Goal: Task Accomplishment & Management: Manage account settings

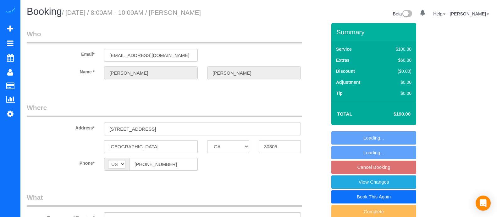
select select "GA"
select select "string:fspay-24c3a95f-a54a-4b8a-8de8-8fe74d4d689e"
select select "spot1"
select select "number:3"
select select "number:6"
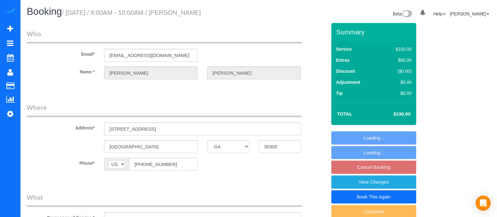
select select "object:762"
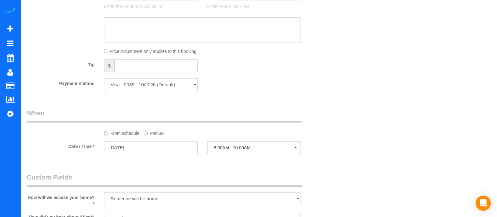
scroll to position [412, 0]
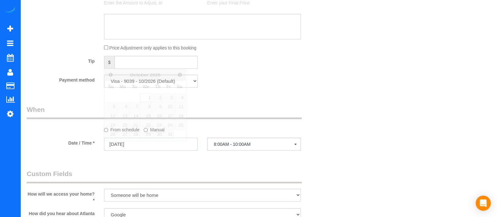
click at [164, 150] on input "[DATE]" at bounding box center [151, 143] width 94 height 13
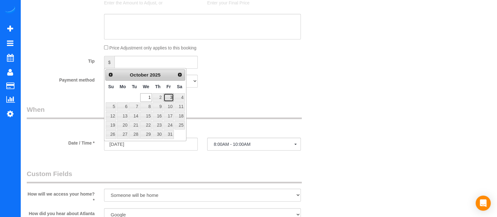
click at [170, 94] on link "3" at bounding box center [169, 97] width 10 height 8
type input "[DATE]"
select select "spot9"
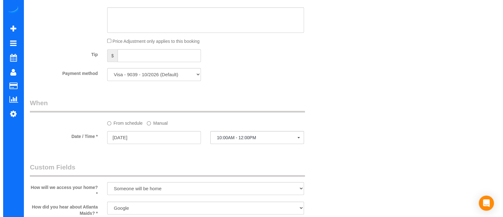
scroll to position [0, 0]
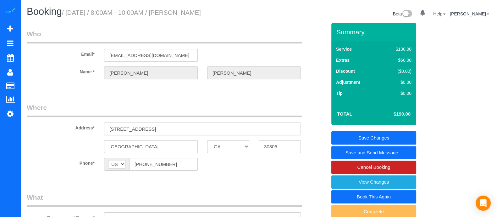
click at [358, 152] on link "Save and Send Message..." at bounding box center [374, 152] width 85 height 13
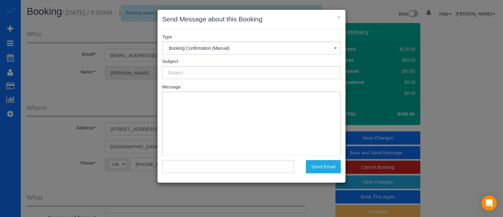
type input "Booking Confirmed!"
type input ""[PERSON_NAME]" <[EMAIL_ADDRESS][DOMAIN_NAME]>"
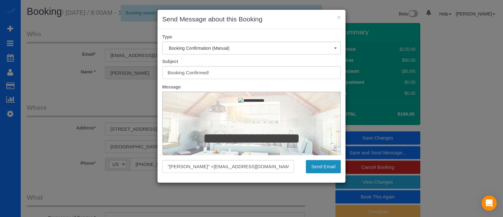
click at [310, 170] on button "Send Email" at bounding box center [323, 166] width 35 height 13
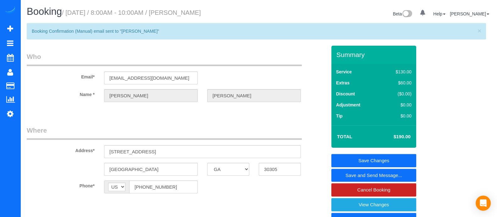
click at [46, 80] on div "Email* [EMAIL_ADDRESS][DOMAIN_NAME]" at bounding box center [177, 68] width 310 height 32
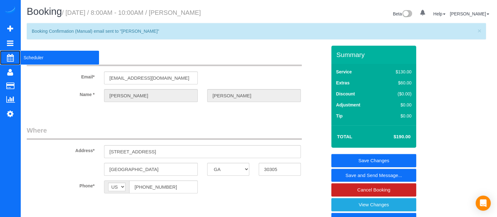
click at [44, 55] on span "Scheduler" at bounding box center [59, 57] width 79 height 14
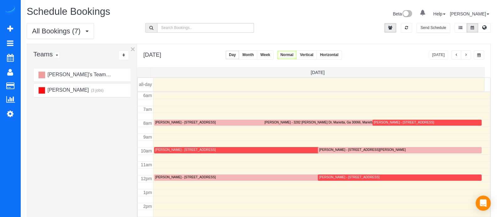
drag, startPoint x: 466, startPoint y: 48, endPoint x: 465, endPoint y: 52, distance: 3.5
click at [465, 52] on div "[DATE] [DATE] Day Month Week Normal Vertical Horizontal" at bounding box center [314, 55] width 354 height 23
click at [465, 52] on button "button" at bounding box center [466, 54] width 10 height 9
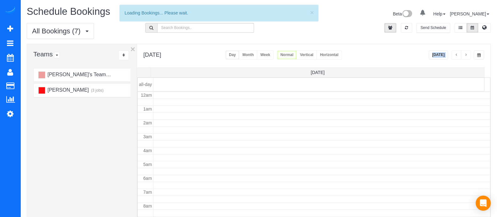
scroll to position [83, 0]
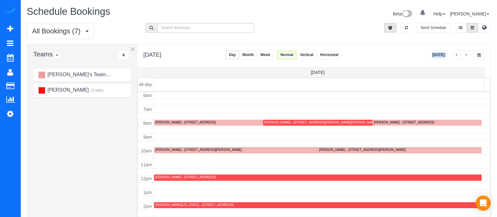
click at [465, 52] on button "button" at bounding box center [466, 54] width 10 height 9
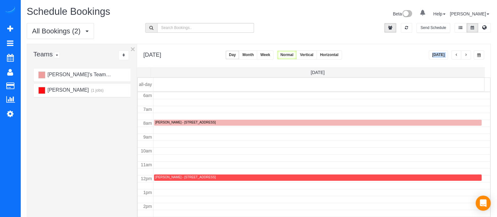
click at [465, 52] on button "button" at bounding box center [466, 54] width 10 height 9
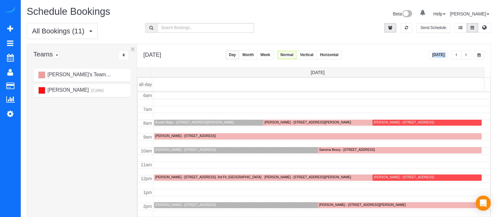
click at [216, 148] on div "[PERSON_NAME] - [STREET_ADDRESS]" at bounding box center [185, 150] width 60 height 4
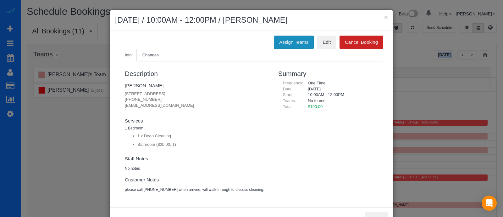
click at [291, 43] on button "Assign Teams" at bounding box center [294, 42] width 40 height 13
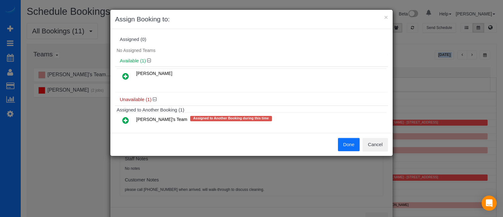
click at [125, 73] on icon at bounding box center [125, 76] width 7 height 8
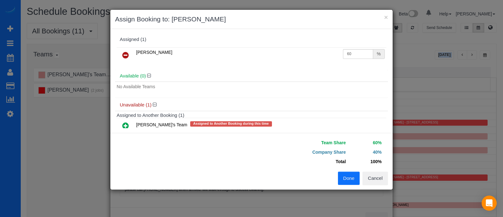
click at [343, 171] on button "Done" at bounding box center [349, 177] width 22 height 13
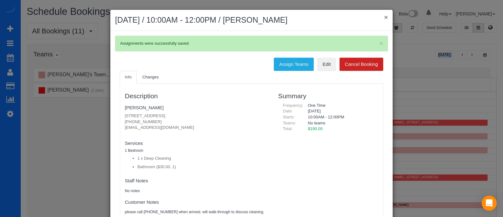
click at [384, 20] on button "×" at bounding box center [386, 17] width 4 height 7
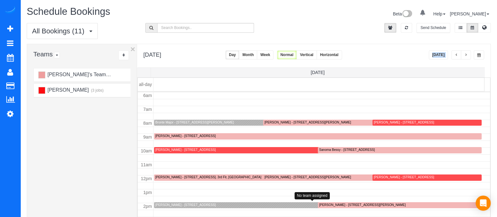
click at [216, 204] on div "[PERSON_NAME] - [STREET_ADDRESS]" at bounding box center [185, 205] width 60 height 4
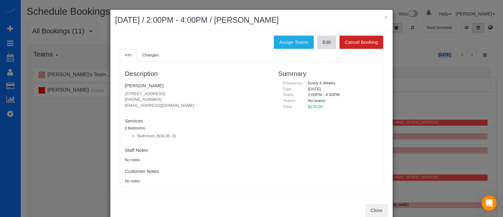
click at [322, 46] on link "Edit" at bounding box center [326, 42] width 19 height 13
click at [384, 17] on button "×" at bounding box center [386, 17] width 4 height 7
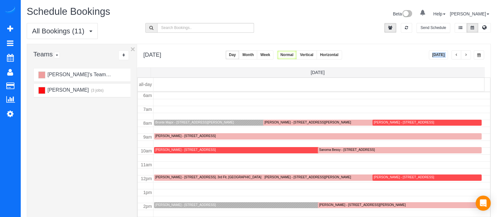
click at [479, 53] on span "button" at bounding box center [479, 55] width 3 height 4
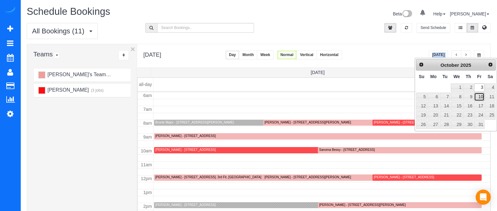
click at [482, 100] on link "10" at bounding box center [479, 96] width 10 height 8
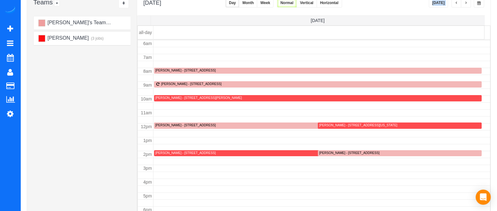
scroll to position [0, 0]
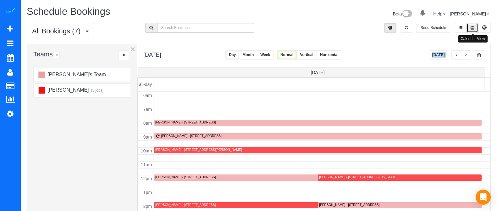
click at [474, 26] on icon at bounding box center [472, 28] width 3 height 4
click at [479, 56] on span "button" at bounding box center [479, 55] width 3 height 4
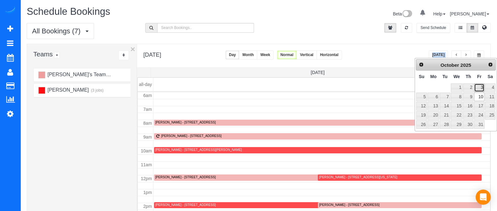
click at [478, 87] on link "3" at bounding box center [479, 87] width 10 height 8
type input "**********"
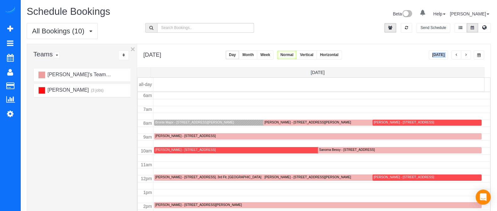
scroll to position [22, 0]
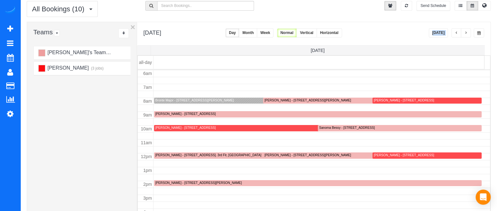
click at [199, 105] on td at bounding box center [322, 107] width 337 height 7
click at [201, 103] on div at bounding box center [260, 101] width 212 height 6
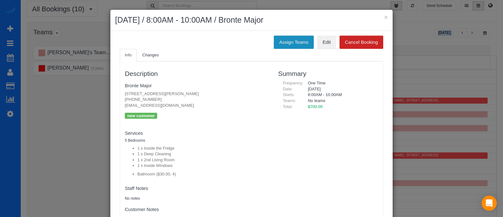
click at [295, 47] on button "Assign Teams" at bounding box center [294, 42] width 40 height 13
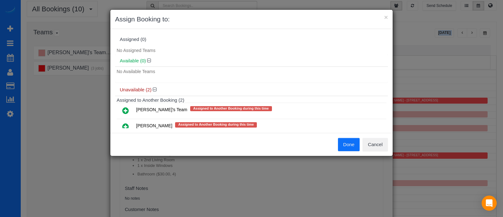
click at [126, 107] on icon at bounding box center [125, 111] width 7 height 8
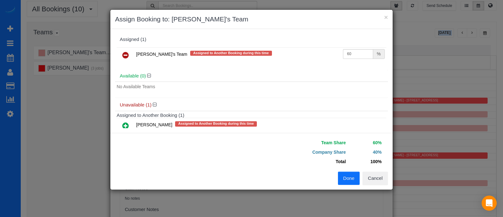
click at [349, 175] on button "Done" at bounding box center [349, 177] width 22 height 13
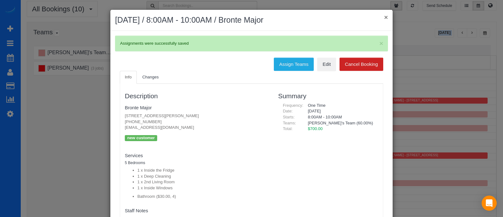
click at [384, 19] on button "×" at bounding box center [386, 17] width 4 height 7
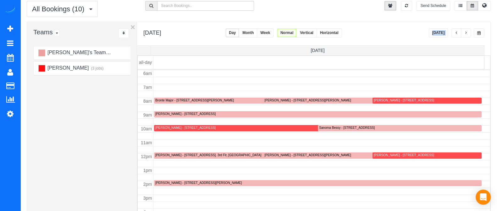
click at [468, 34] on button "button" at bounding box center [466, 32] width 10 height 9
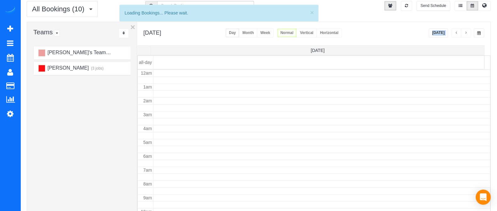
scroll to position [83, 0]
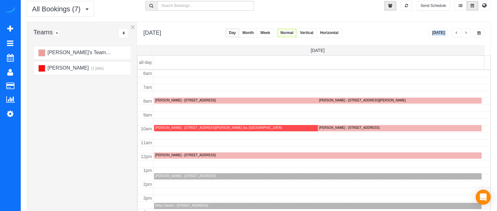
click at [209, 177] on div "[PERSON_NAME] - [STREET_ADDRESS]" at bounding box center [185, 176] width 60 height 4
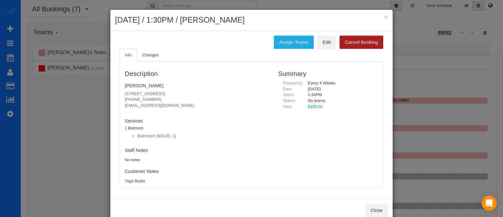
click at [349, 36] on button "Cancel Booking" at bounding box center [362, 42] width 44 height 13
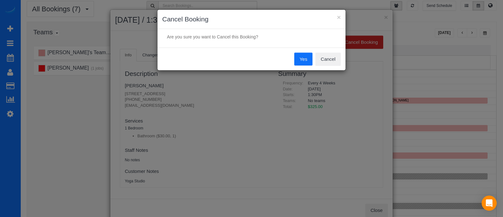
click at [265, 37] on p "Are you sure you want to Cancel this Booking?" at bounding box center [251, 37] width 179 height 6
click at [298, 56] on button "Yes" at bounding box center [303, 59] width 18 height 13
click at [303, 60] on button "Yes" at bounding box center [303, 59] width 18 height 13
click at [304, 57] on button "Yes" at bounding box center [303, 59] width 18 height 13
click at [340, 16] on button "×" at bounding box center [339, 17] width 4 height 7
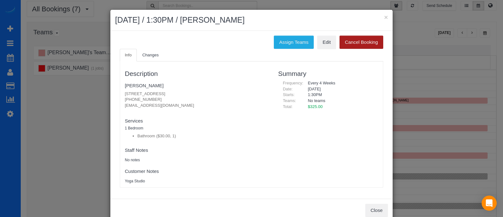
click at [362, 40] on button "Cancel Booking" at bounding box center [362, 42] width 44 height 13
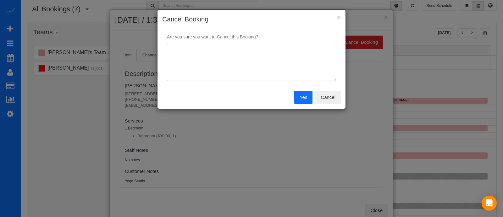
click at [277, 56] on textarea at bounding box center [251, 62] width 169 height 38
type textarea "a"
type textarea "cancel"
click at [308, 99] on button "Yes" at bounding box center [303, 97] width 18 height 13
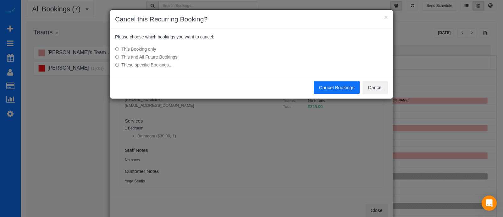
click at [128, 54] on label "This and All Future Bookings" at bounding box center [204, 57] width 179 height 6
click at [333, 89] on button "Cancel Bookings" at bounding box center [337, 87] width 46 height 13
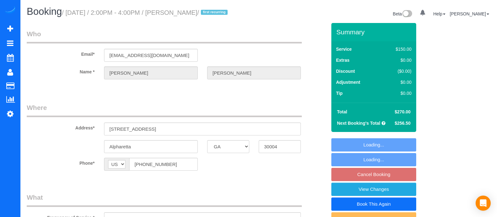
select select "GA"
select select "string:fspay-1276be49-360d-45f2-9ff1-f40d5b91c0f0"
select select "number:3"
select select "number:6"
select select "object:765"
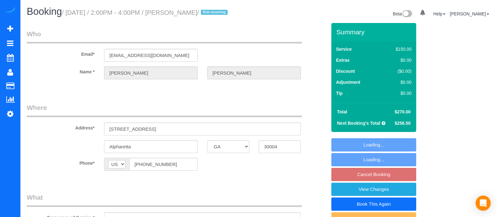
select select "spot3"
select select "4"
select select "object:769"
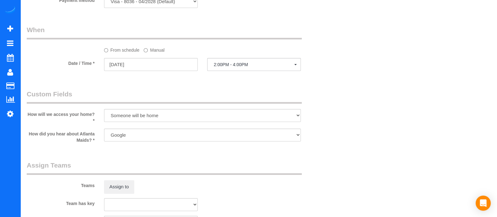
scroll to position [502, 0]
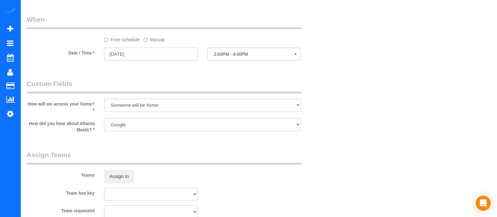
click at [176, 57] on input "[DATE]" at bounding box center [151, 54] width 94 height 13
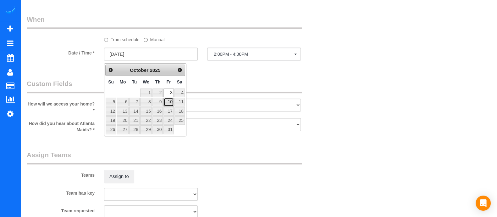
click at [171, 101] on link "10" at bounding box center [169, 102] width 10 height 8
type input "[DATE]"
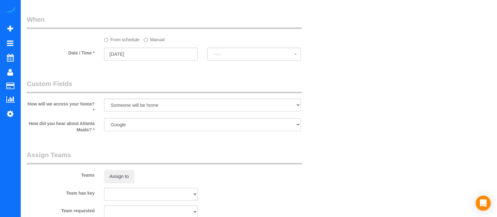
select select "spot20"
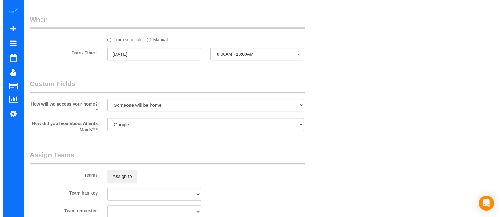
scroll to position [9, 0]
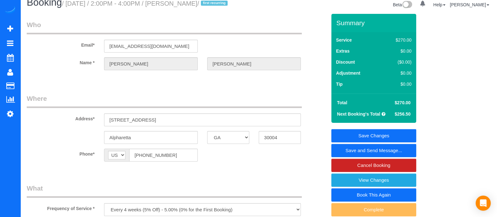
click at [376, 150] on link "Save and Send Message..." at bounding box center [374, 150] width 85 height 13
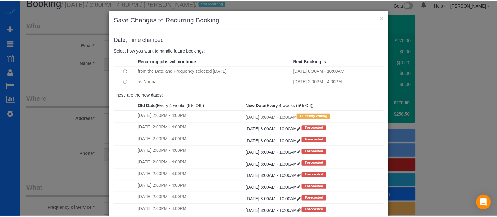
scroll to position [64, 0]
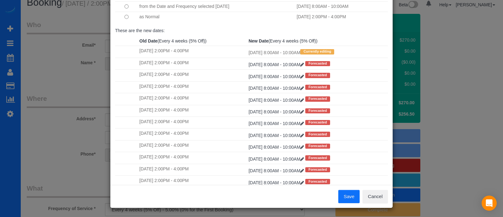
click at [340, 198] on button "Save" at bounding box center [349, 196] width 21 height 13
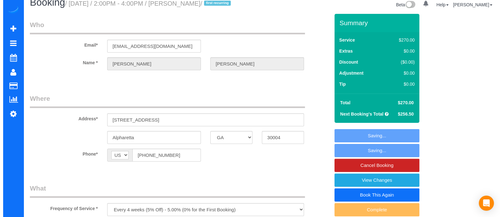
scroll to position [0, 0]
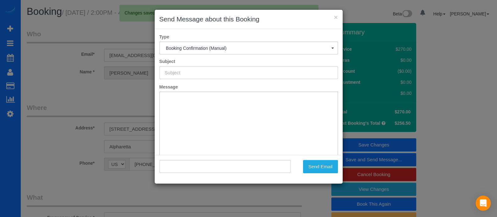
type input "Booking Confirmed!"
type input ""Brian Flis" <mrflis84@gmail.com>"
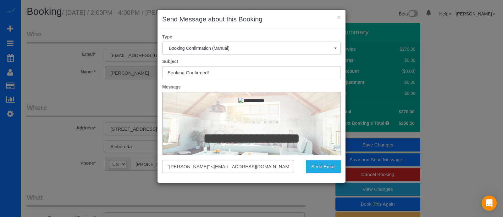
click at [315, 164] on div "× Send Message about this Booking Type Booking Confirmation (Manual) Booking Co…" at bounding box center [251, 108] width 503 height 217
click at [319, 170] on div "× Send Message about this Booking Type Booking Confirmation (Manual) Booking Co…" at bounding box center [251, 108] width 503 height 217
click at [319, 169] on div "× Send Message about this Booking Type Booking Confirmation (Manual) Booking Co…" at bounding box center [251, 108] width 503 height 217
click at [319, 168] on div "× Send Message about this Booking Type Booking Confirmation (Manual) Booking Co…" at bounding box center [251, 108] width 503 height 217
click at [322, 163] on div "× Send Message about this Booking Type Booking Confirmation (Manual) Booking Co…" at bounding box center [251, 108] width 503 height 217
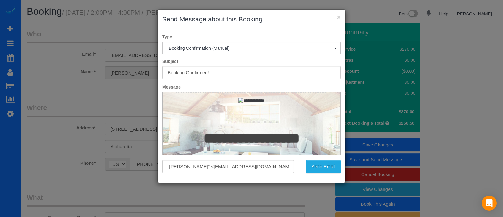
scroll to position [10, 0]
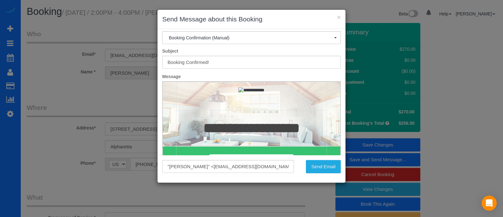
click at [338, 56] on div "Booking Confirmed!" at bounding box center [252, 62] width 188 height 13
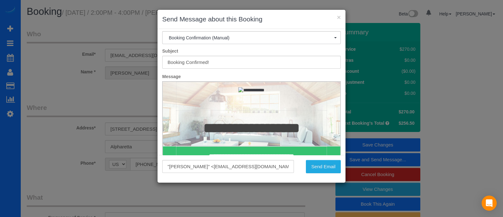
click at [338, 56] on div "Booking Confirmed!" at bounding box center [252, 62] width 188 height 13
